Goal: Navigation & Orientation: Find specific page/section

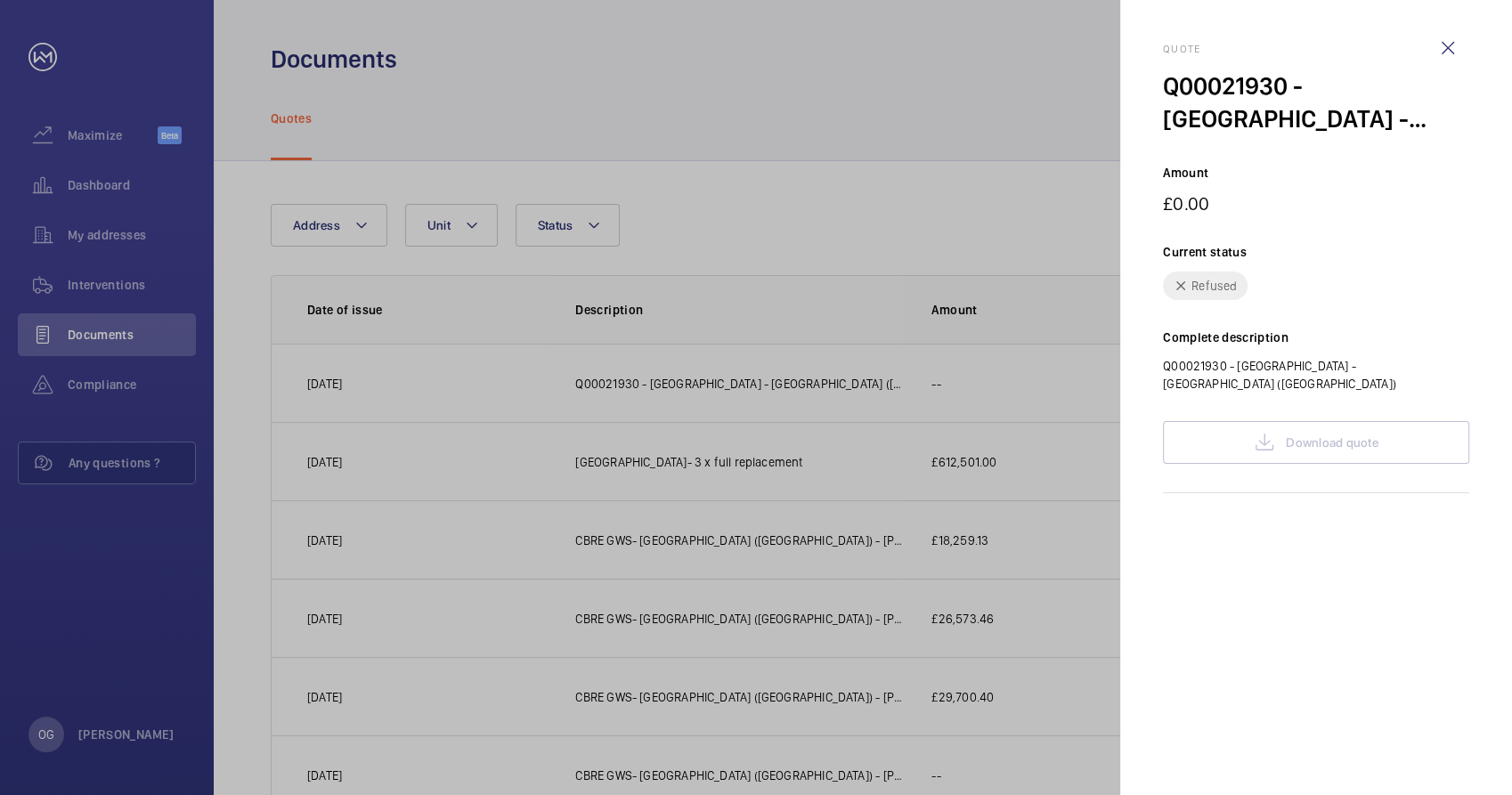
scroll to position [78, 0]
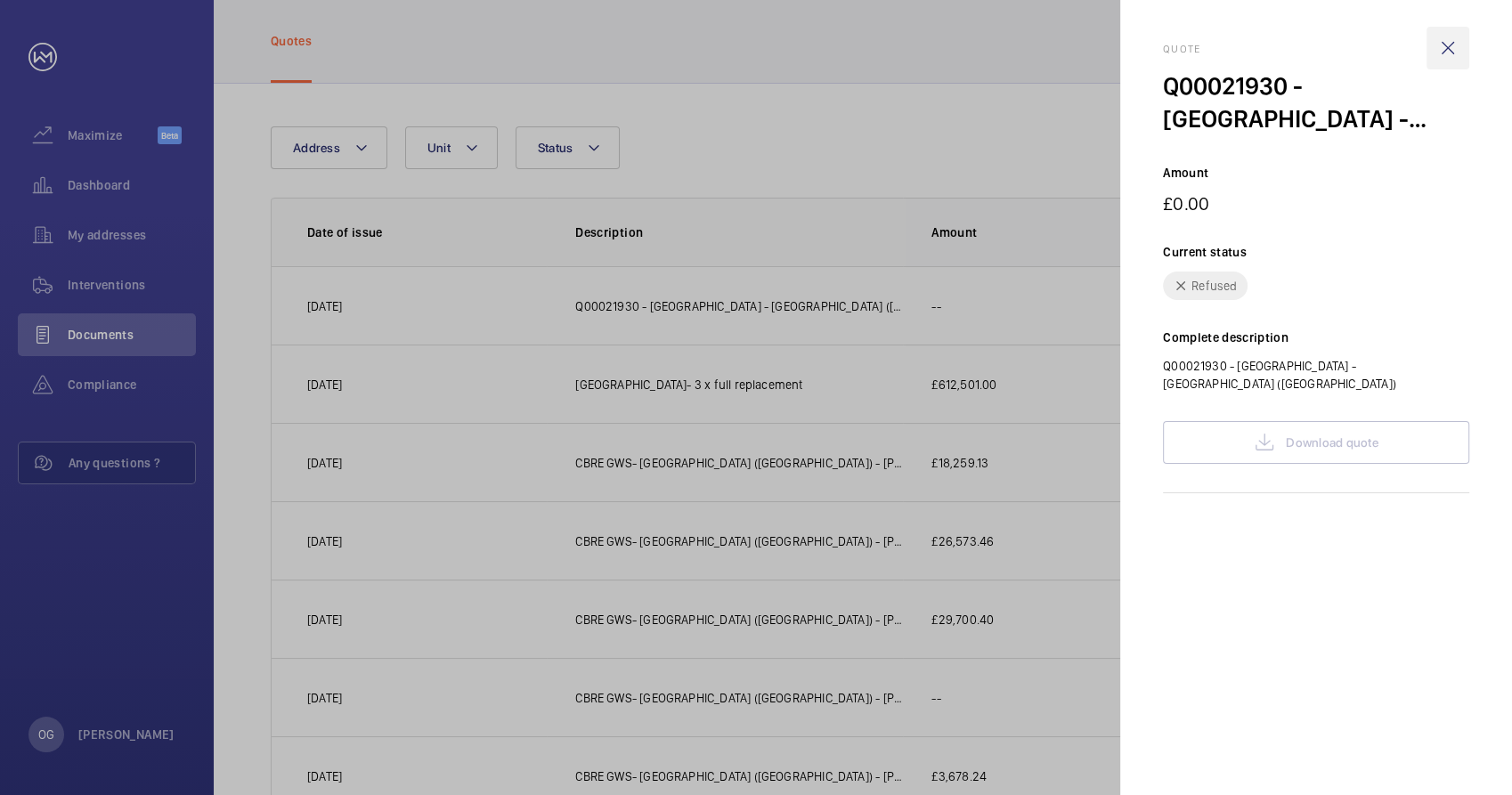
click at [1447, 45] on wm-front-icon-button at bounding box center [1448, 48] width 43 height 43
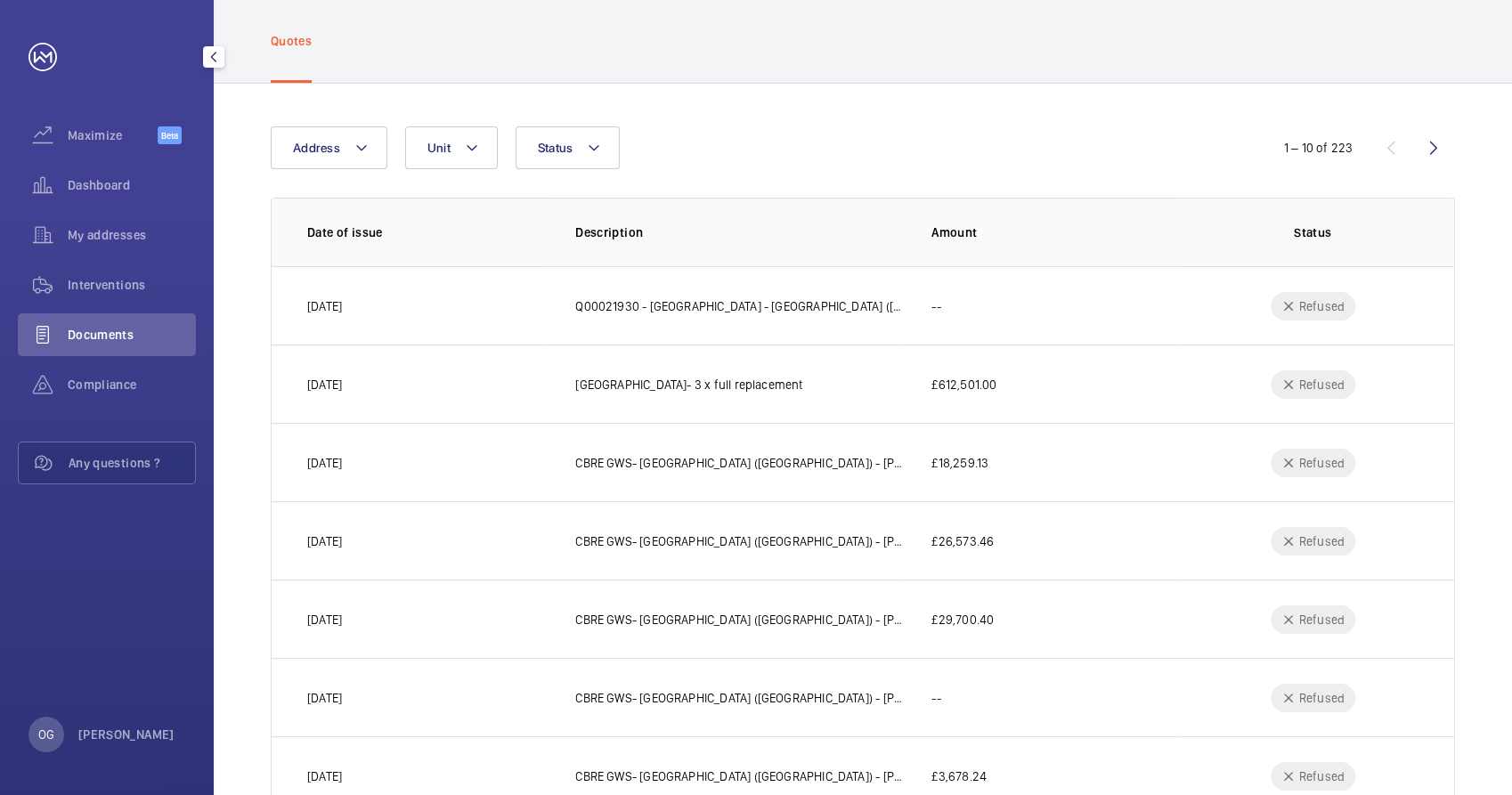
click at [75, 331] on span "Documents" at bounding box center [131, 335] width 129 height 18
click at [84, 290] on span "Interventions" at bounding box center [131, 285] width 129 height 18
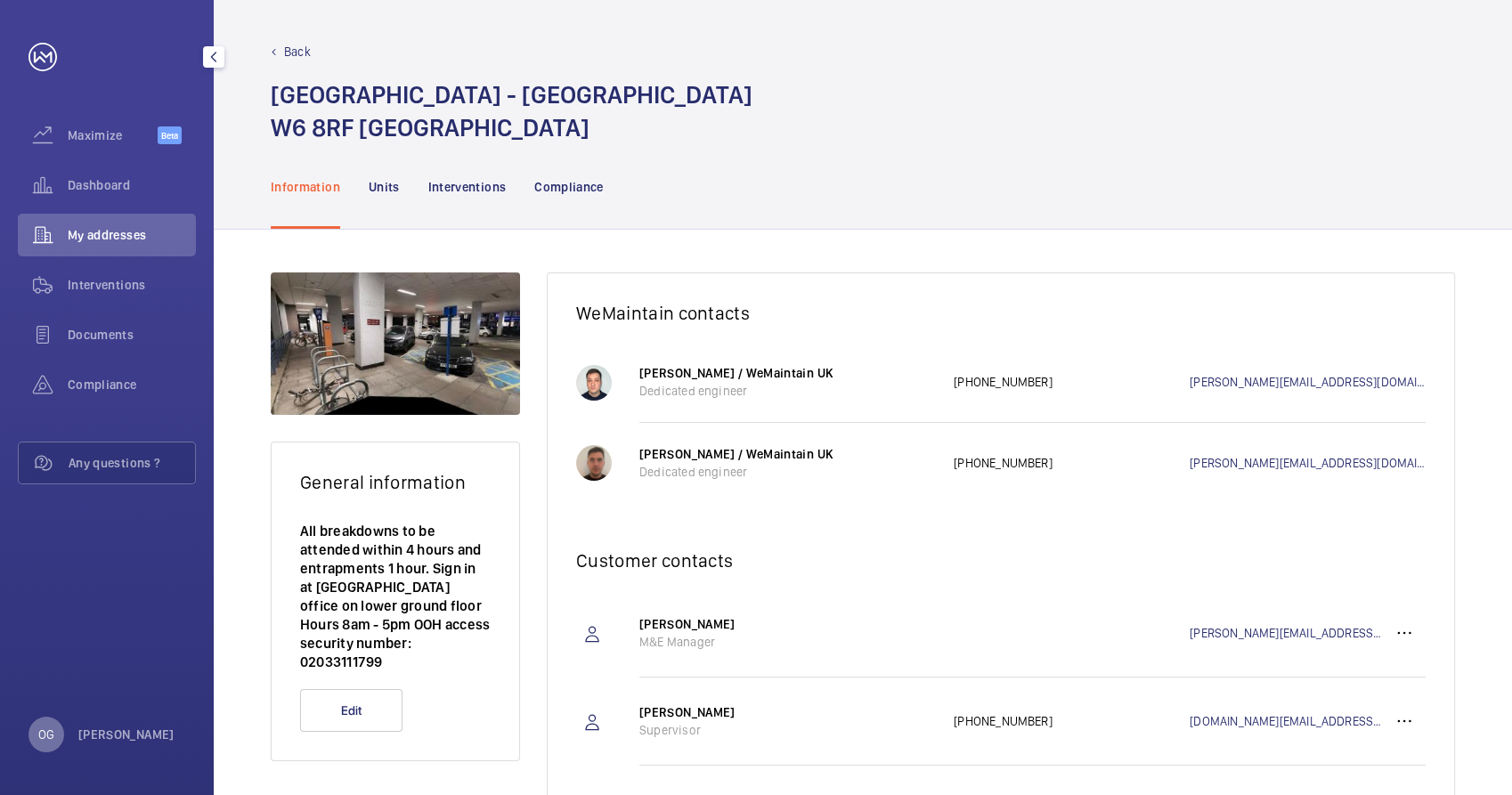
click at [42, 732] on p "OG" at bounding box center [46, 735] width 16 height 18
click at [81, 658] on link "Settings" at bounding box center [69, 662] width 45 height 15
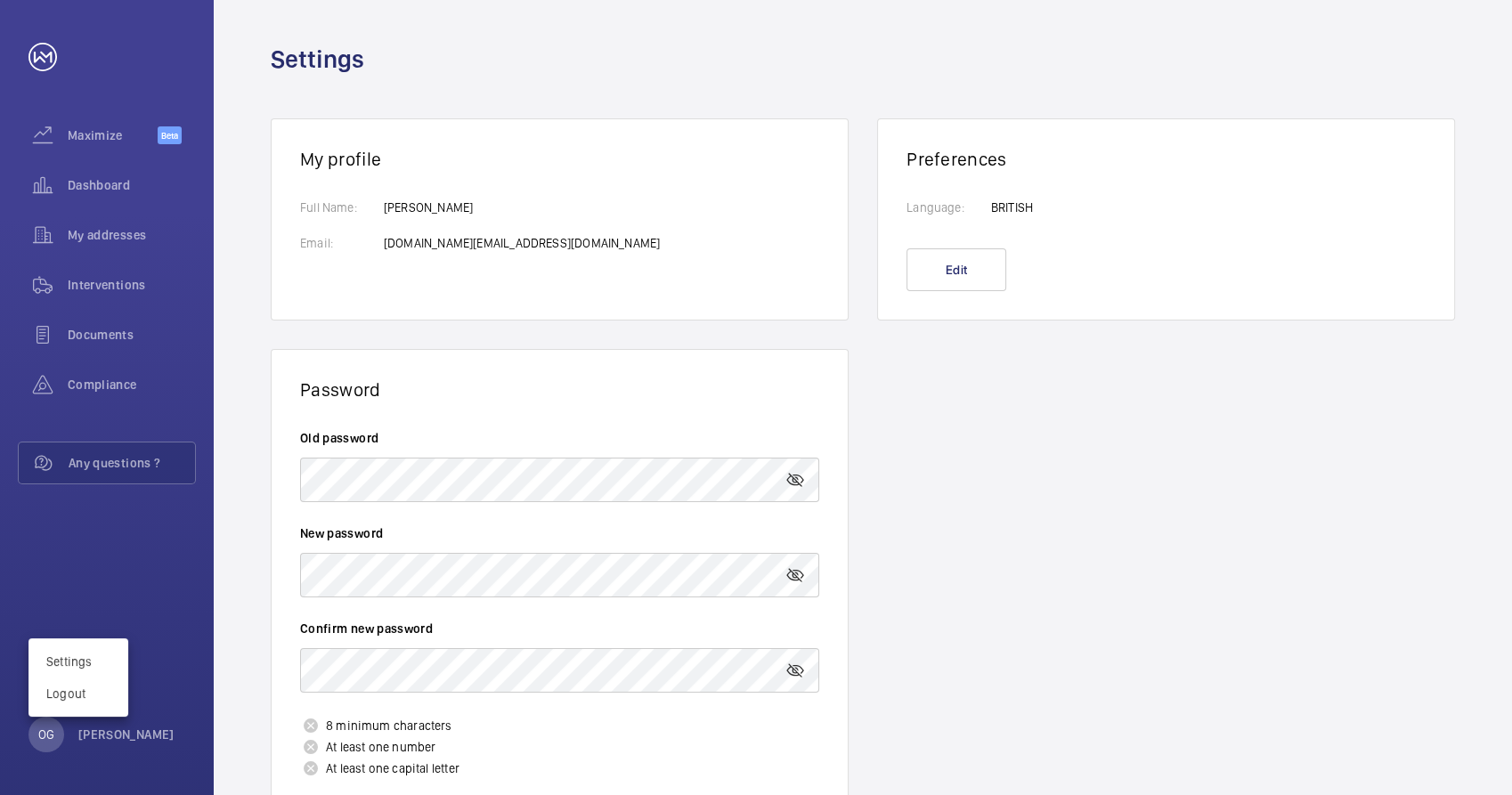
click at [433, 577] on div at bounding box center [756, 398] width 1512 height 795
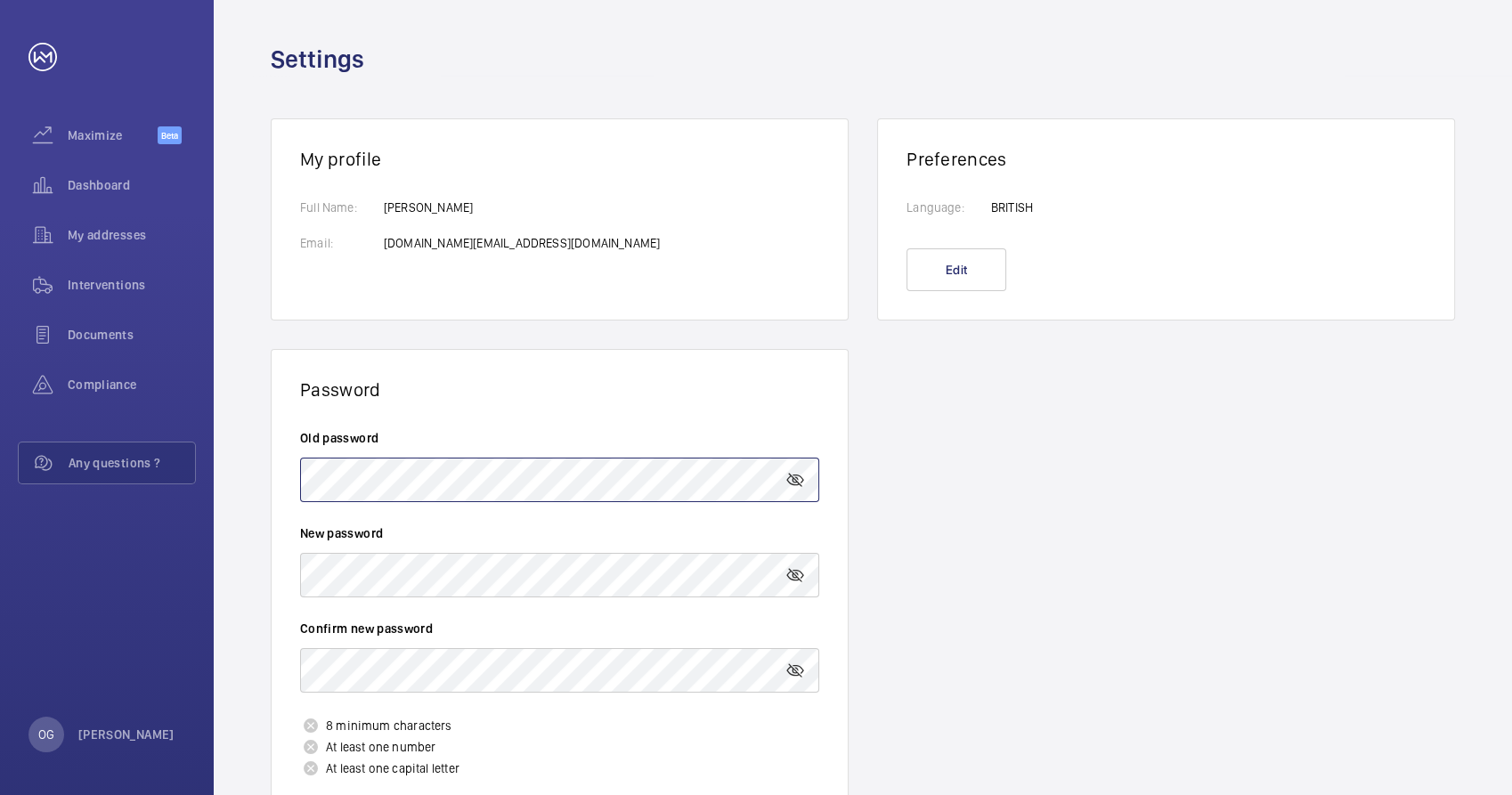
click at [295, 476] on wm-front-card-body "Old password New password Confirm new password 8 minimum characters At least on…" at bounding box center [559, 636] width 576 height 472
click at [793, 479] on mat-icon at bounding box center [795, 480] width 22 height 22
click at [802, 476] on mat-icon at bounding box center [795, 480] width 22 height 22
click at [152, 259] on div "My addresses" at bounding box center [106, 238] width 178 height 50
click at [139, 288] on span "Interventions" at bounding box center [131, 285] width 129 height 18
